Goal: Contribute content

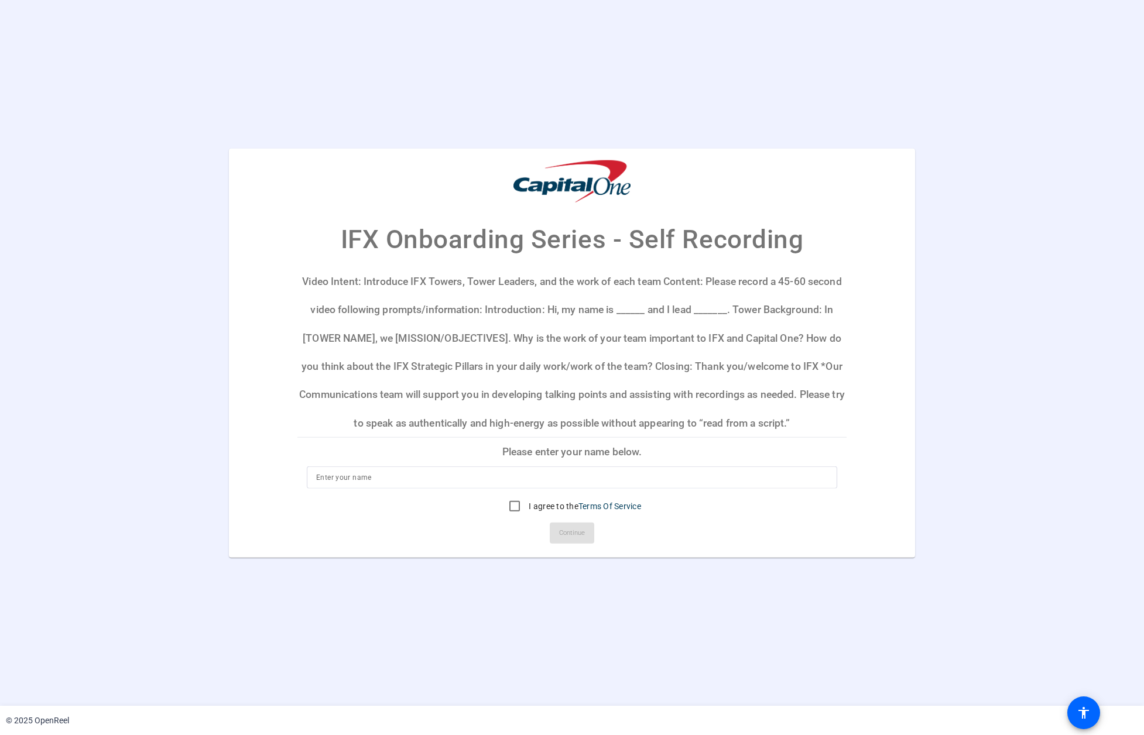
click at [620, 308] on p "Video Intent: Introduce IFX Towers, Tower Leaders, and the work of each team Co…" at bounding box center [571, 353] width 549 height 170
click at [501, 478] on input at bounding box center [572, 477] width 512 height 14
type input "[PERSON_NAME]"
click at [512, 508] on input "I agree to the Terms Of Service" at bounding box center [514, 505] width 23 height 23
checkbox input "true"
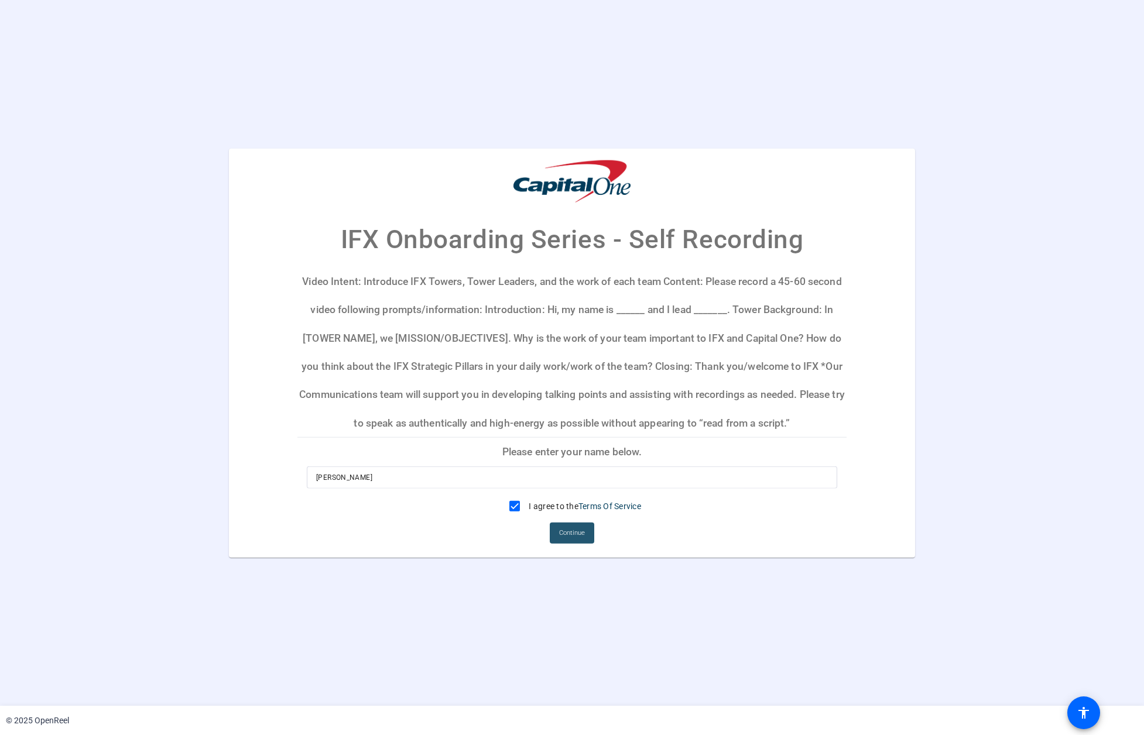
click at [568, 533] on span "Continue" at bounding box center [572, 533] width 26 height 18
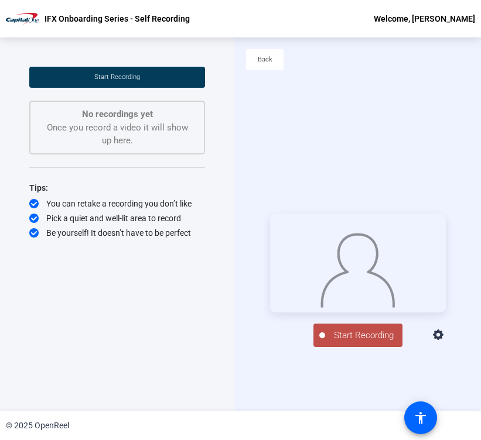
click at [364, 342] on span "Start Recording" at bounding box center [363, 335] width 77 height 13
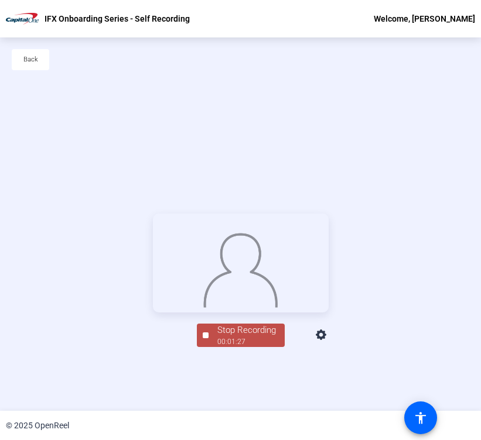
click at [250, 347] on div "00:01:27" at bounding box center [246, 342] width 59 height 11
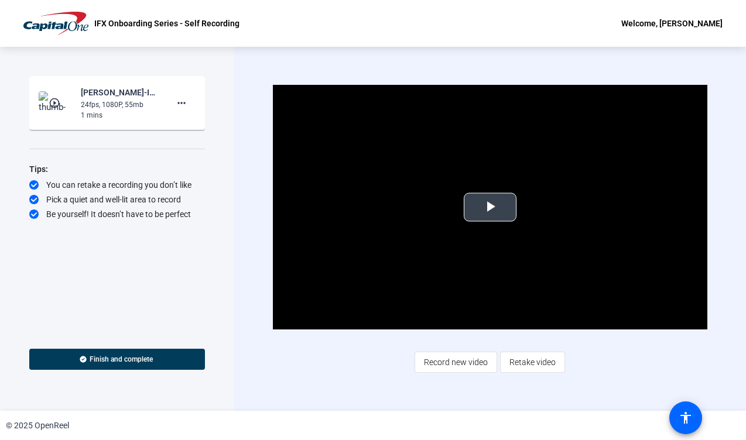
click at [490, 207] on span "Video Player" at bounding box center [490, 207] width 0 height 0
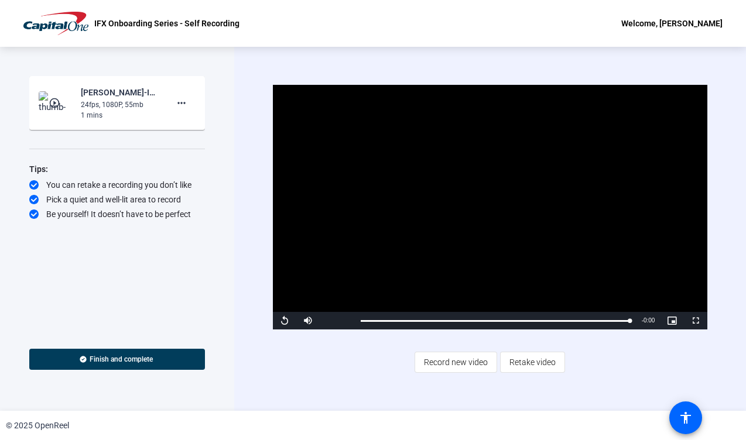
click at [614, 357] on div "Video Player is loading. Play Video Replay Mute Current Time 1:27 / Duration 1:…" at bounding box center [490, 228] width 435 height 287
click at [158, 359] on span at bounding box center [117, 359] width 176 height 28
